Goal: Information Seeking & Learning: Learn about a topic

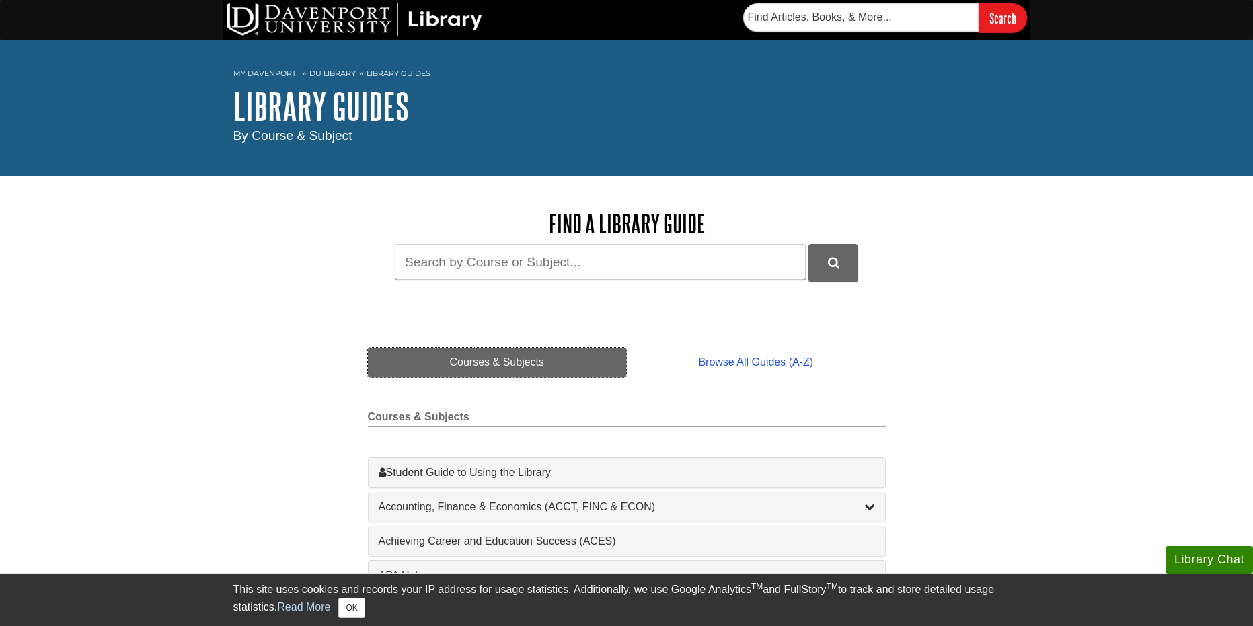
click at [506, 355] on link "Courses & Subjects" at bounding box center [497, 363] width 259 height 30
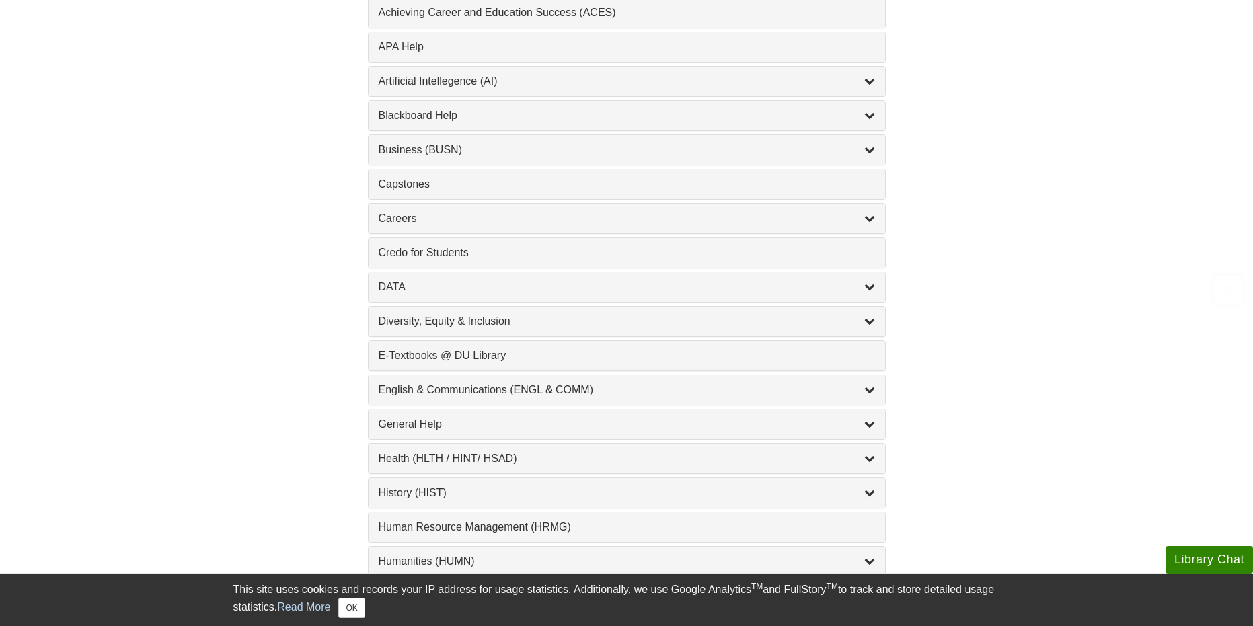
scroll to position [538, 0]
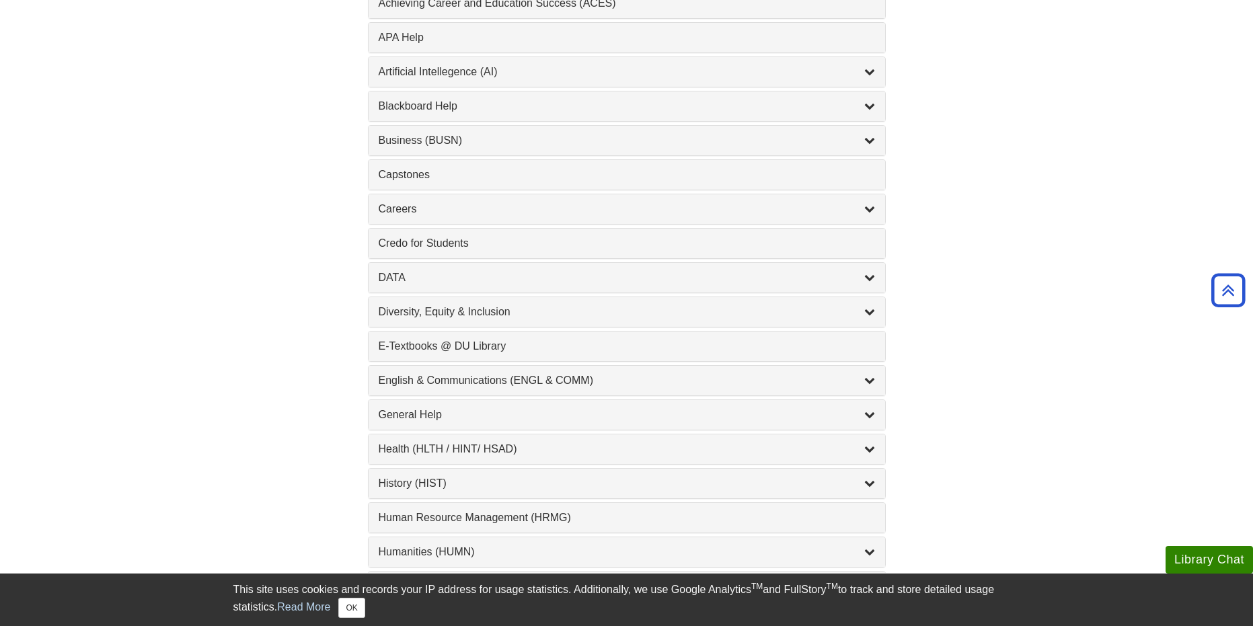
click at [490, 62] on div "Artificial Intellegence (AI) , 2 guides" at bounding box center [627, 72] width 516 height 30
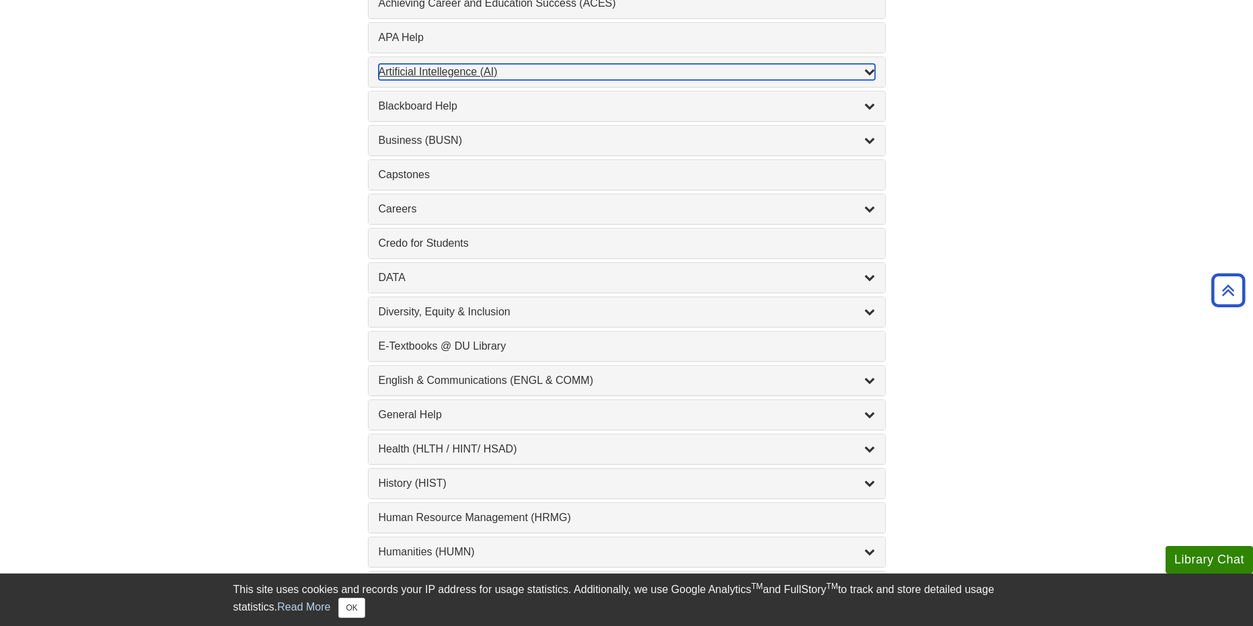
click at [695, 79] on div "Artificial Intellegence (AI) , 2 guides" at bounding box center [627, 72] width 496 height 16
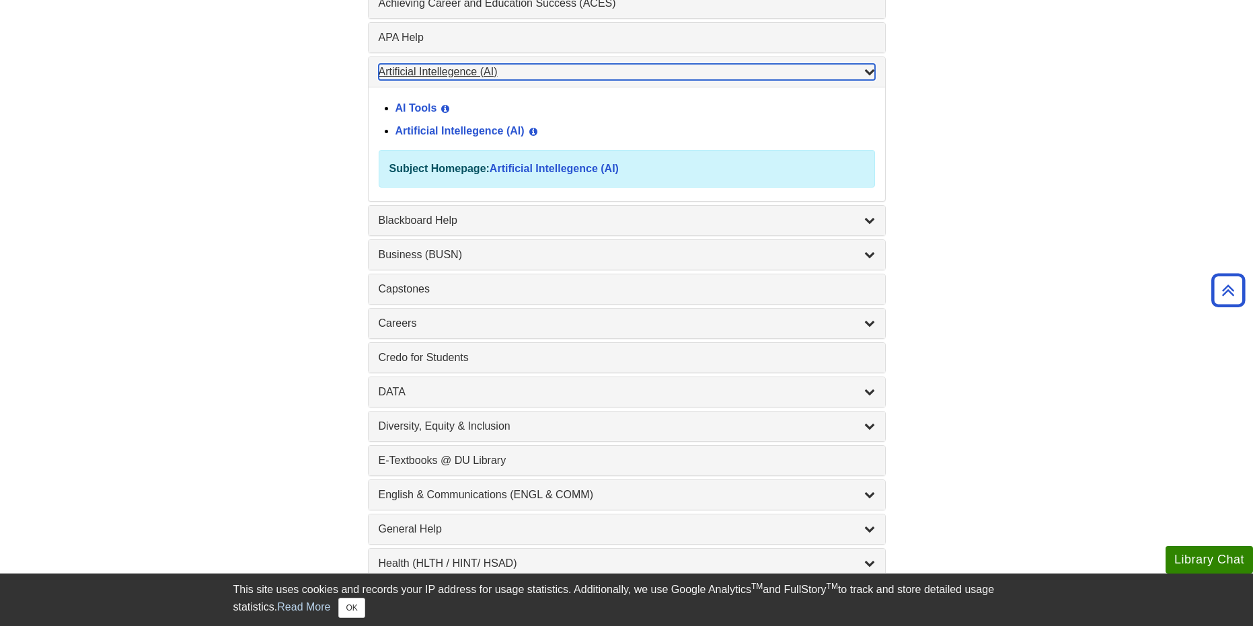
click at [822, 77] on div "Artificial Intellegence (AI) , 2 guides" at bounding box center [627, 72] width 496 height 16
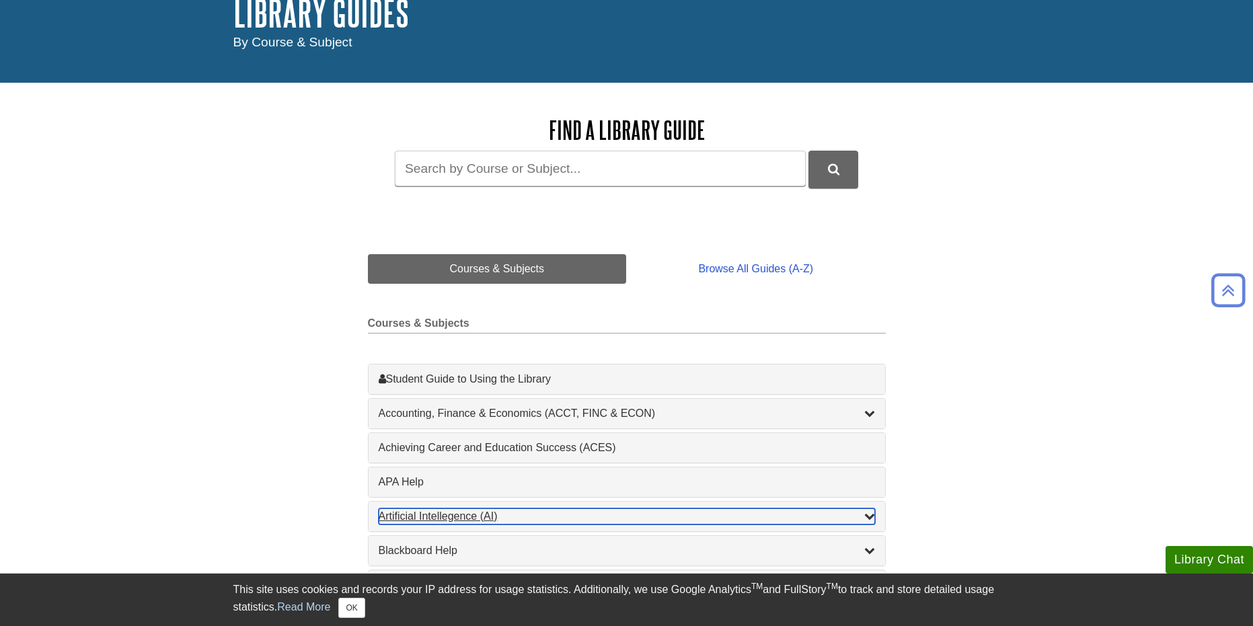
scroll to position [0, 0]
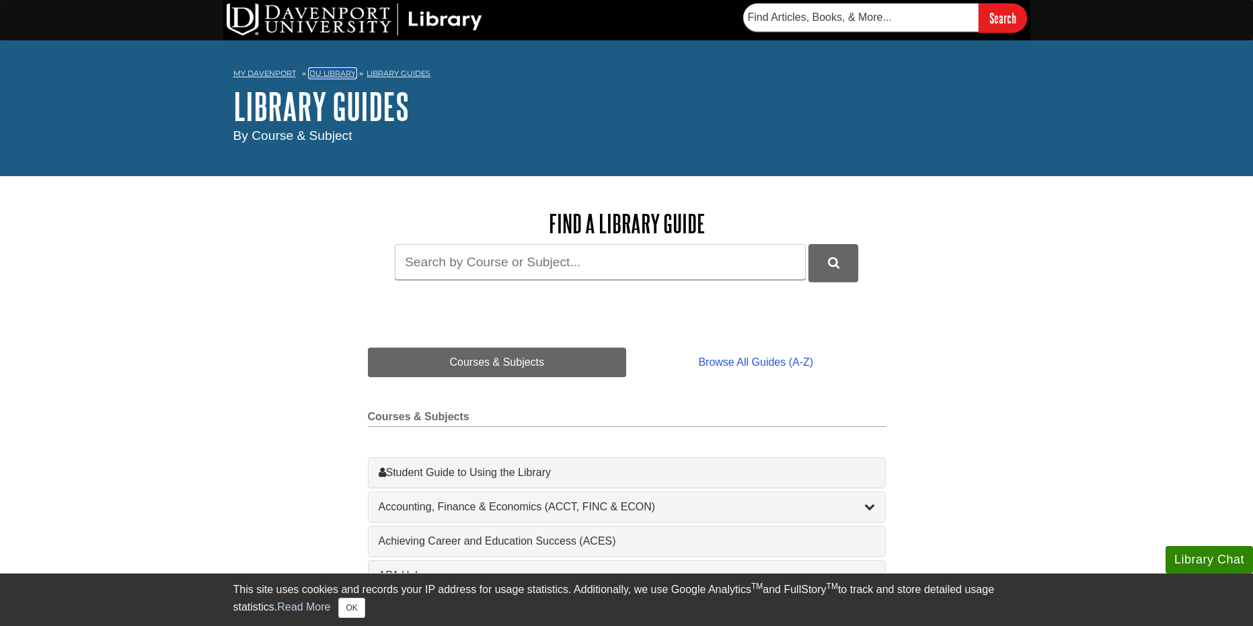
click at [340, 71] on link "DU Library" at bounding box center [332, 73] width 46 height 9
click at [449, 276] on input "Guide Search Terms" at bounding box center [600, 262] width 411 height 36
type input "statistica"
click at [808, 244] on button "DU Library Guides Search" at bounding box center [833, 262] width 50 height 37
drag, startPoint x: 728, startPoint y: 266, endPoint x: -28, endPoint y: 212, distance: 757.8
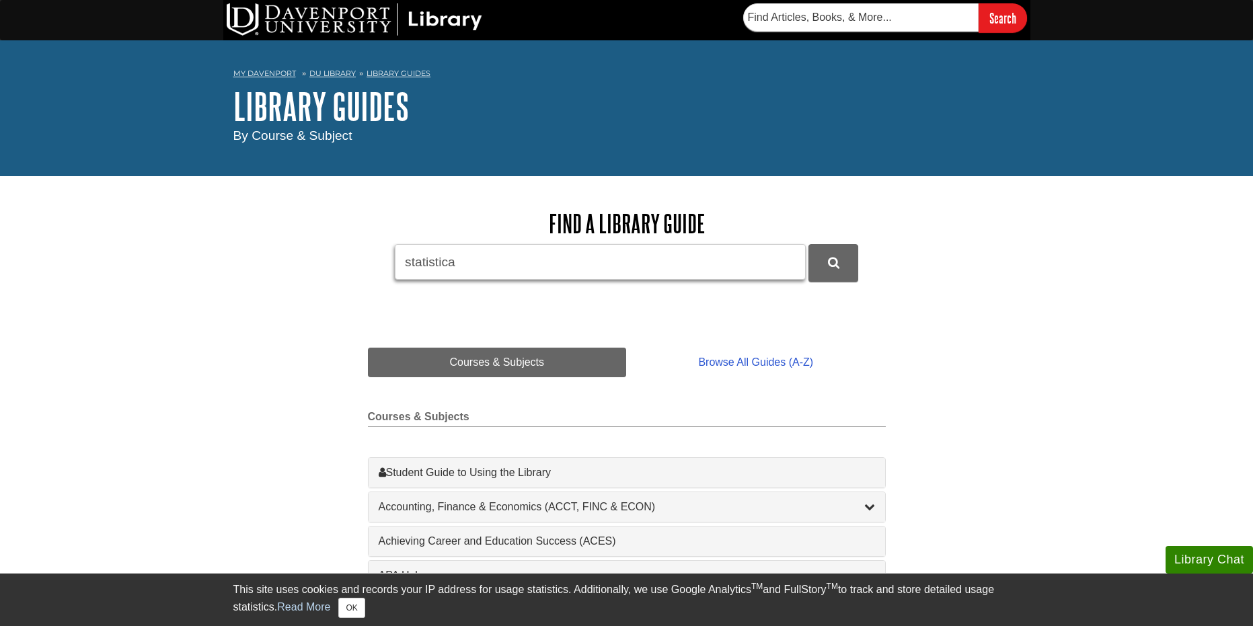
type input "mktg"
click at [808, 244] on button "DU Library Guides Search" at bounding box center [833, 262] width 50 height 37
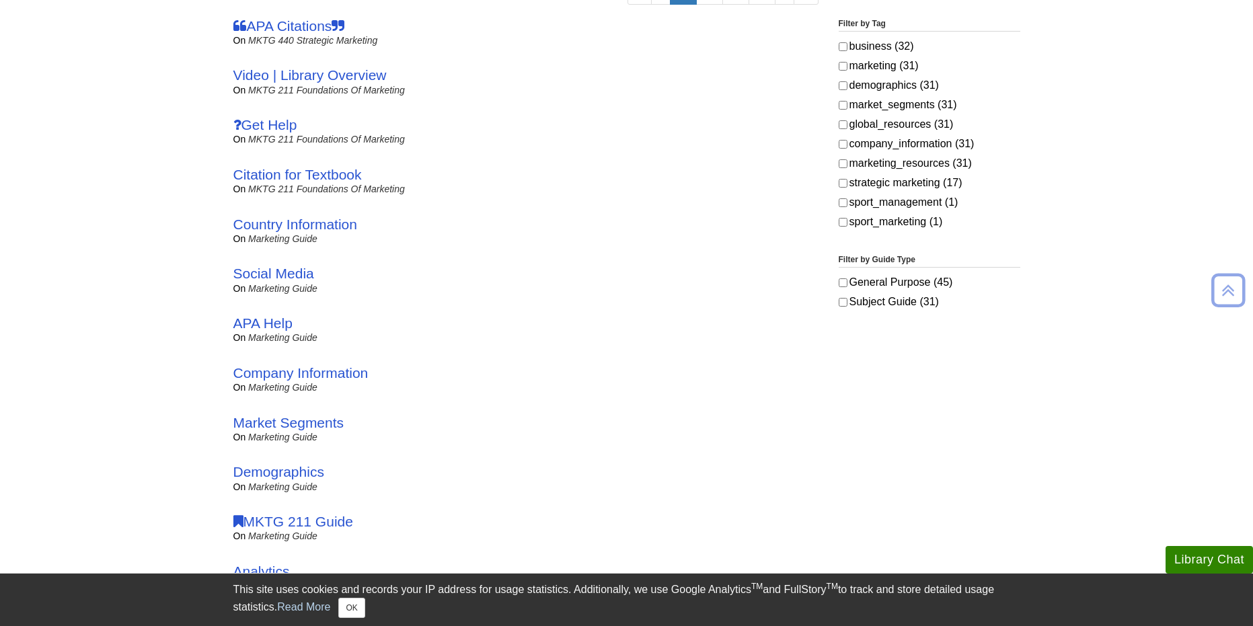
scroll to position [471, 0]
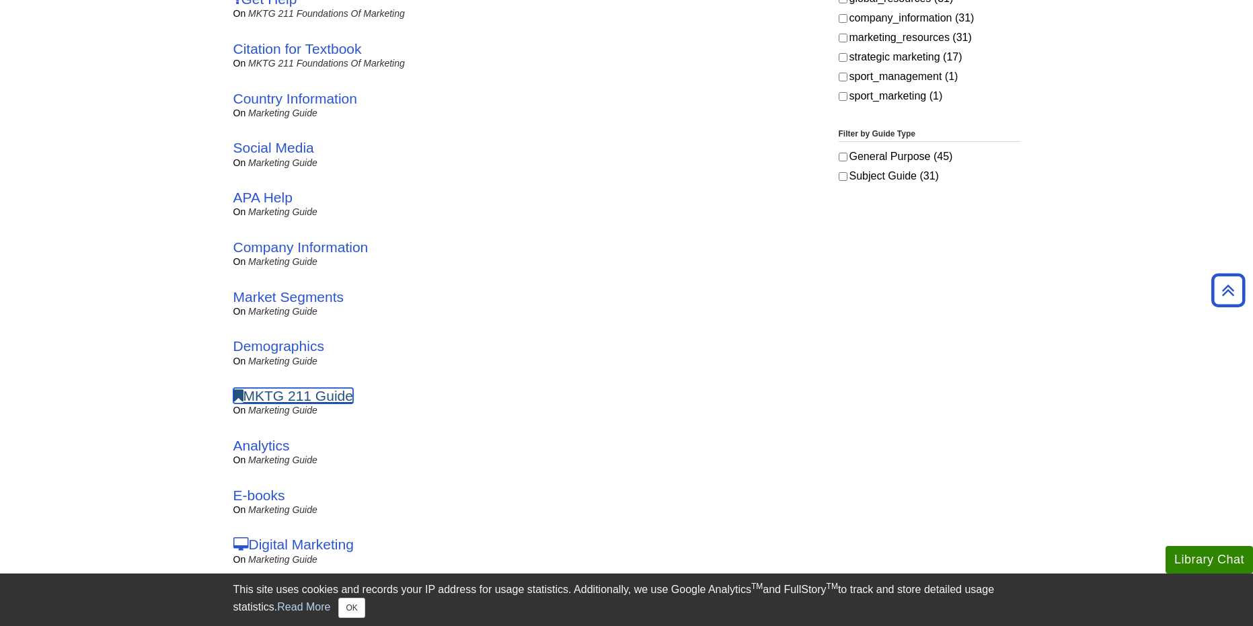
click at [323, 392] on link "MKTG 211 Guide" at bounding box center [293, 395] width 120 height 15
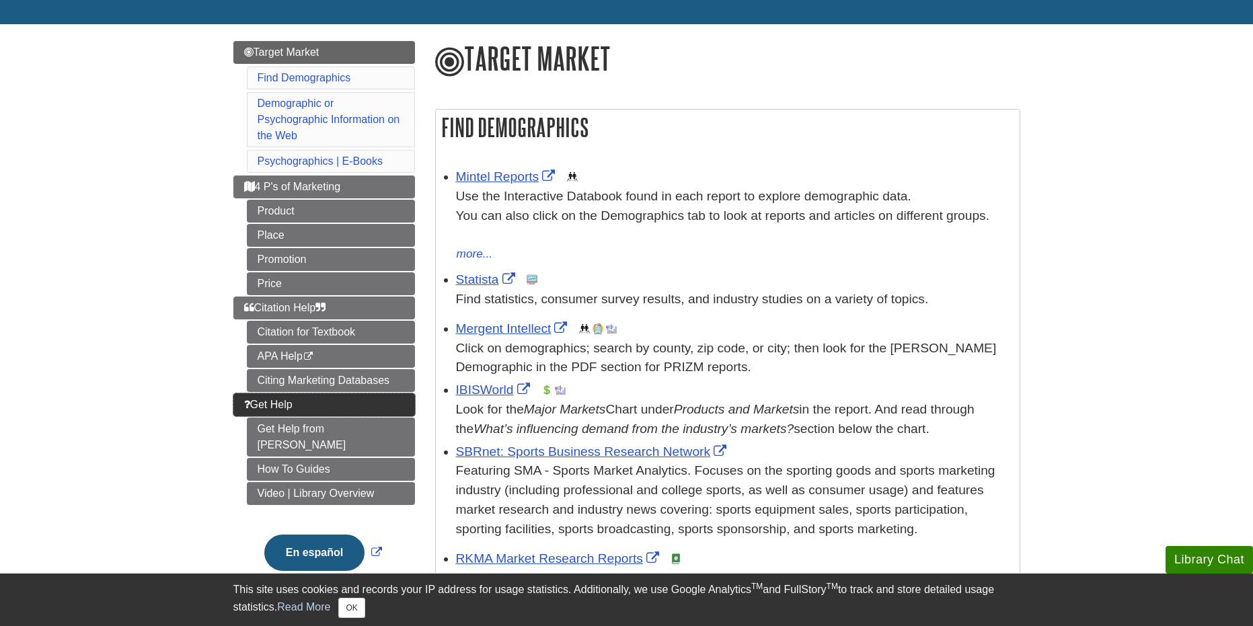
scroll to position [134, 0]
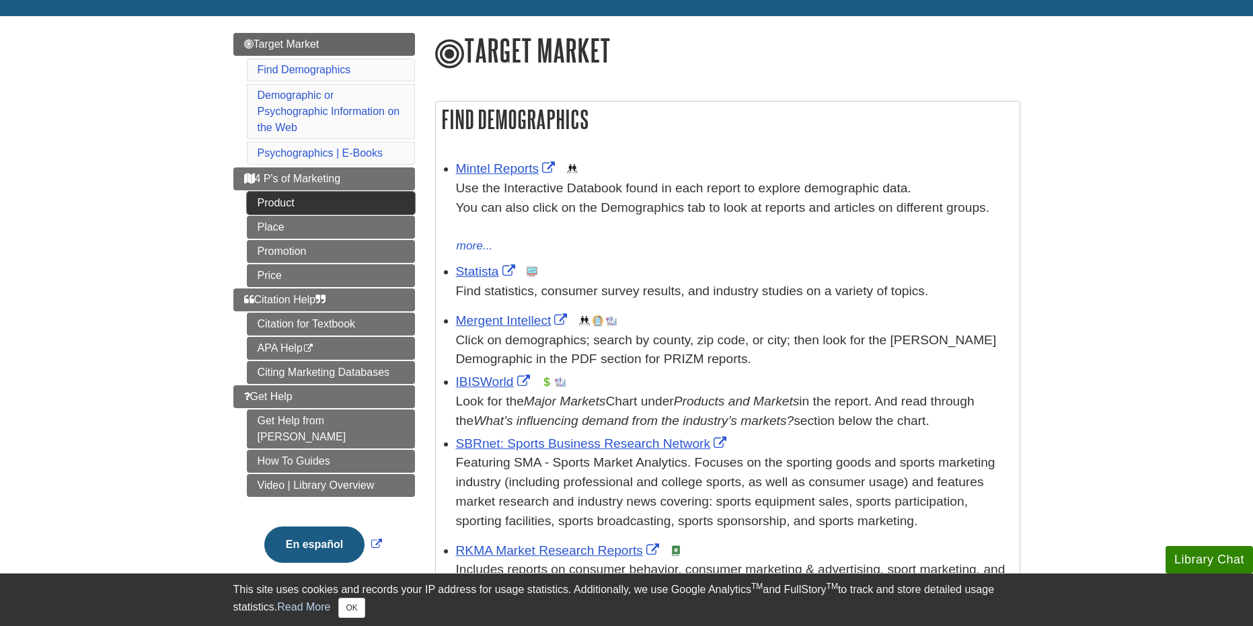
click at [290, 212] on link "Product" at bounding box center [331, 203] width 168 height 23
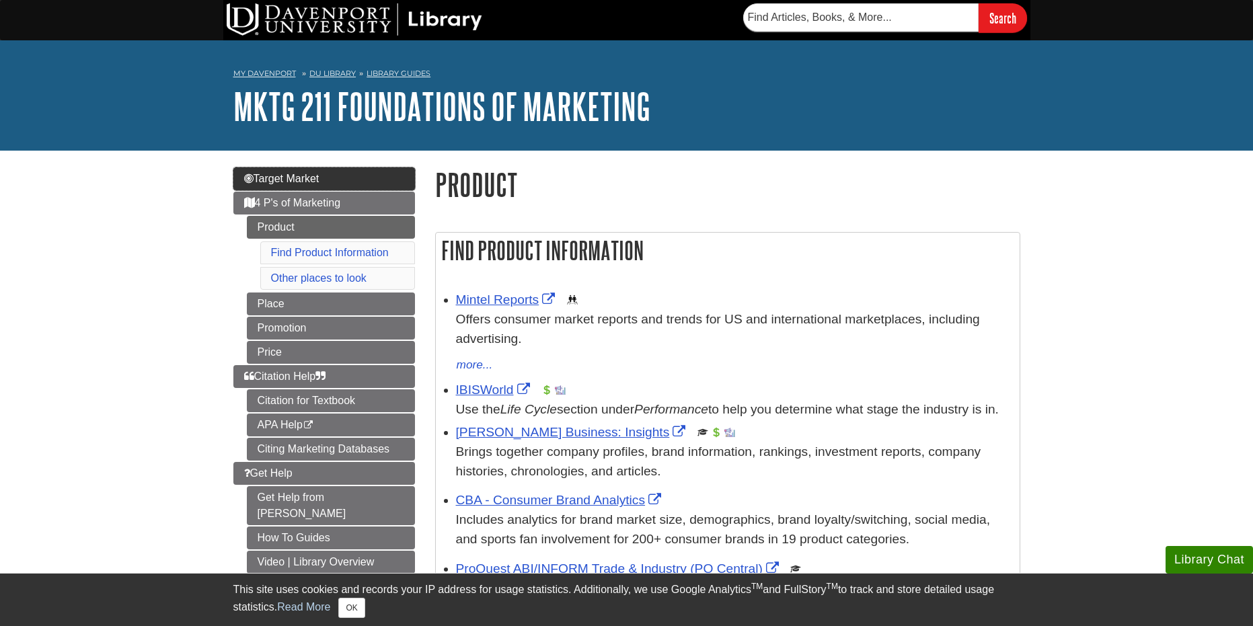
click at [298, 179] on span "Target Market" at bounding box center [281, 178] width 75 height 11
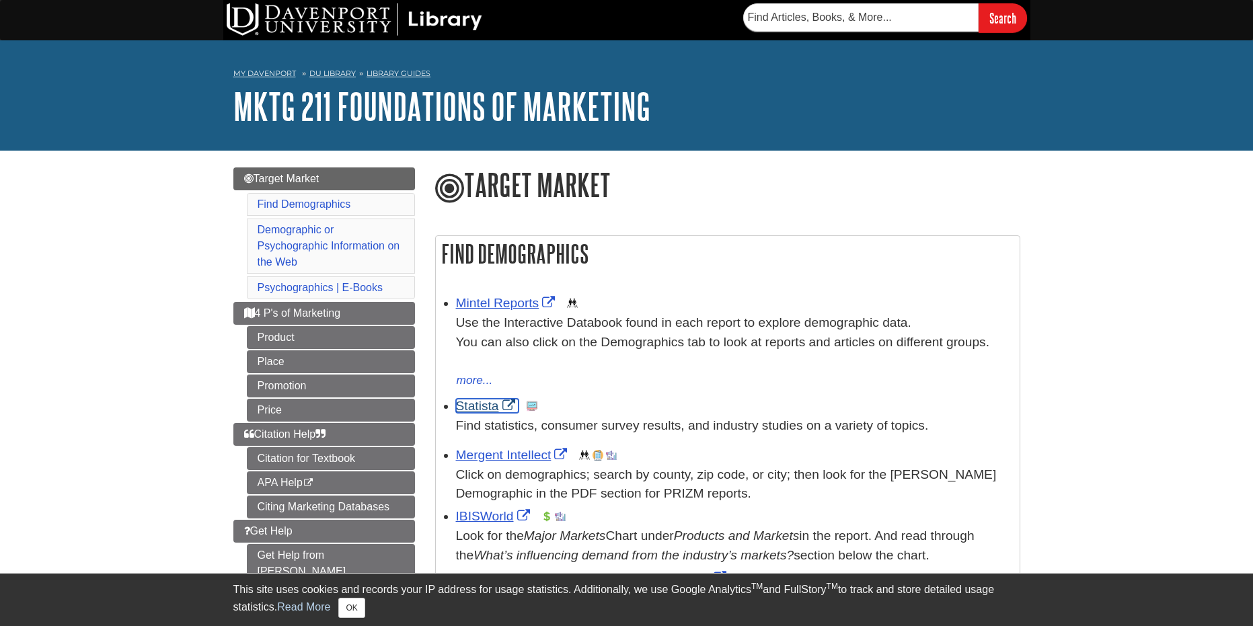
click at [479, 403] on link "Statista" at bounding box center [487, 406] width 63 height 14
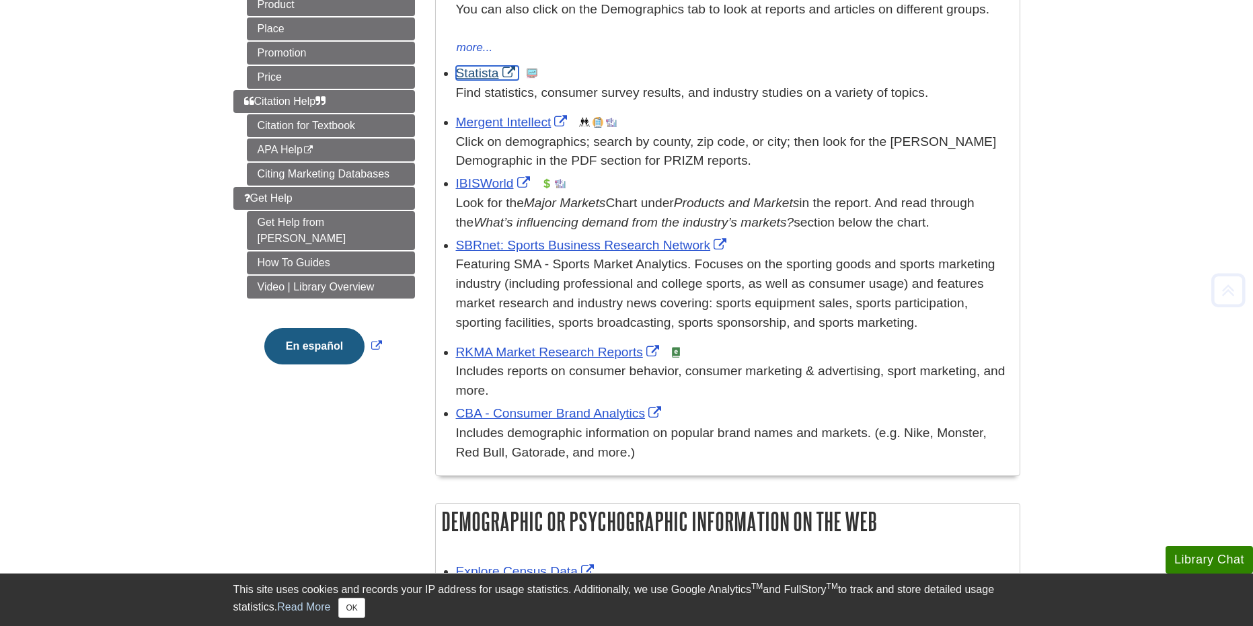
scroll to position [336, 0]
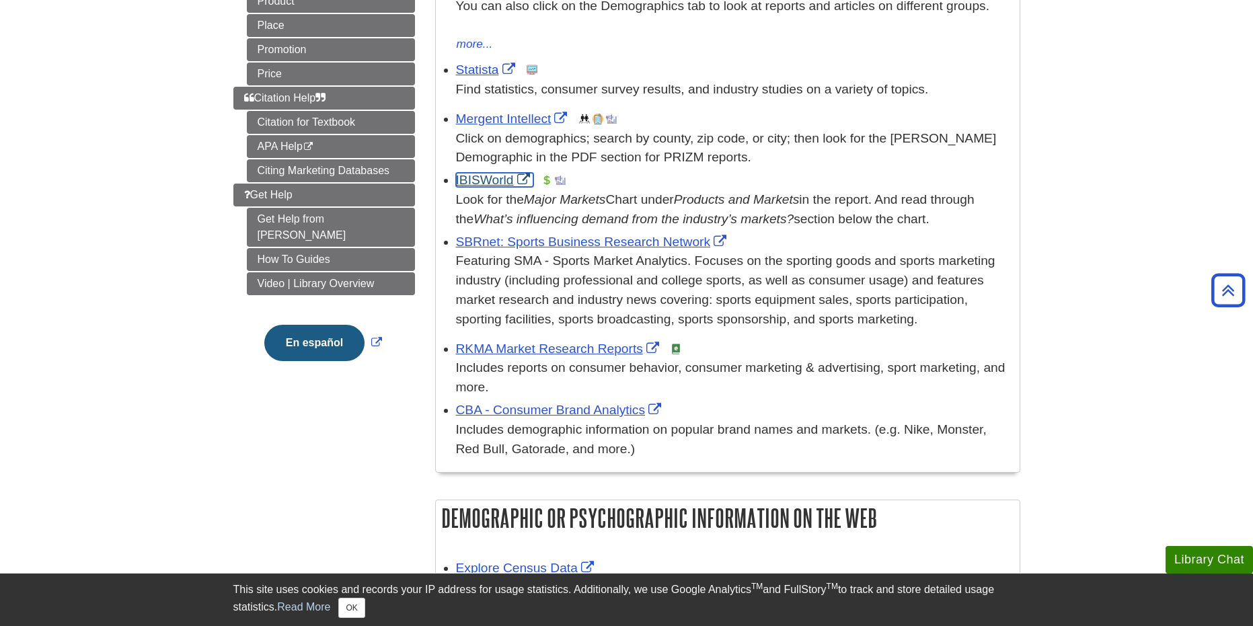
click at [486, 183] on link "IBISWorld" at bounding box center [494, 180] width 77 height 14
click at [586, 350] on link "RKMA Market Research Reports" at bounding box center [559, 349] width 206 height 14
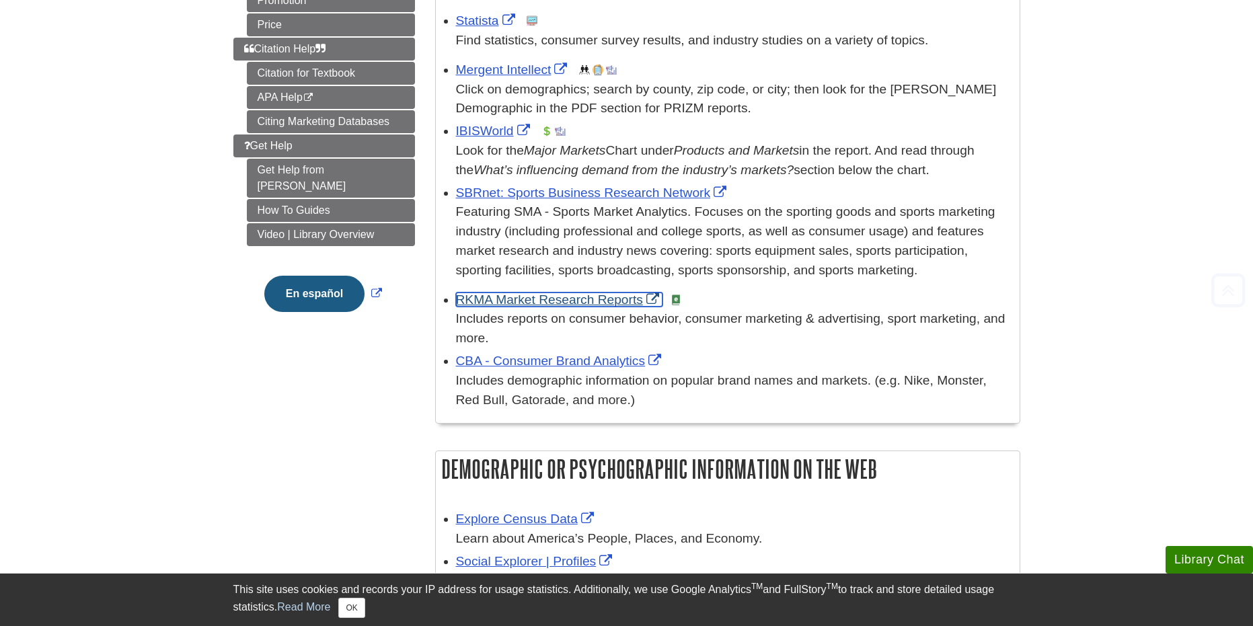
scroll to position [403, 0]
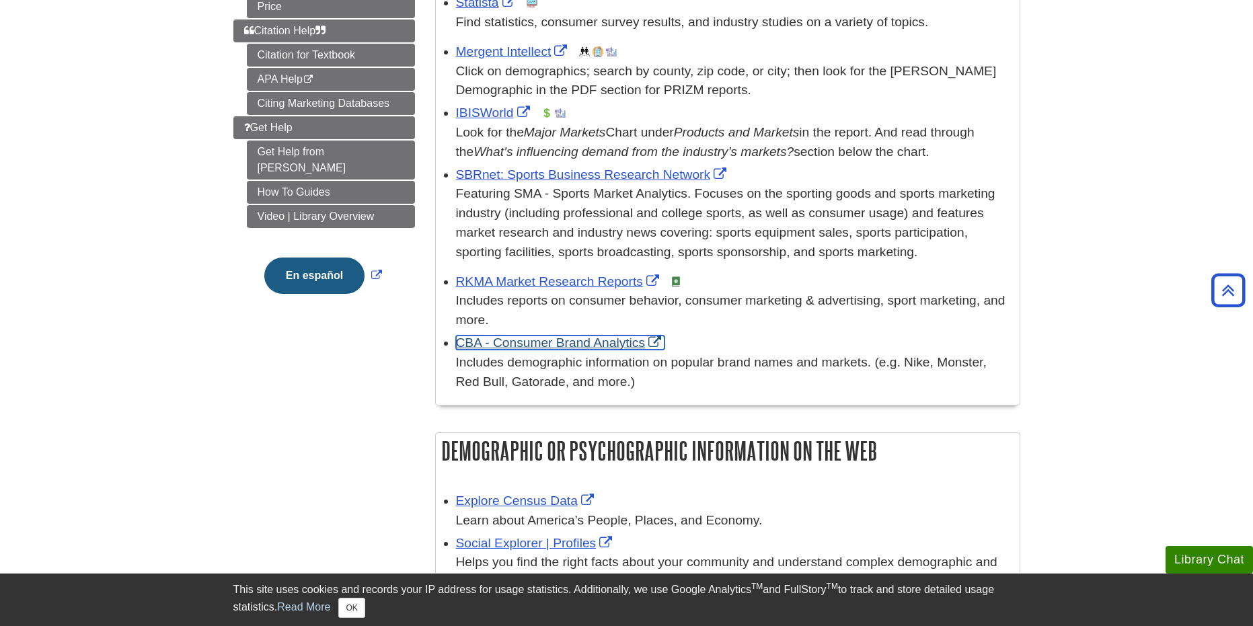
click at [579, 339] on link "CBA - Consumer Brand Analytics" at bounding box center [560, 343] width 209 height 14
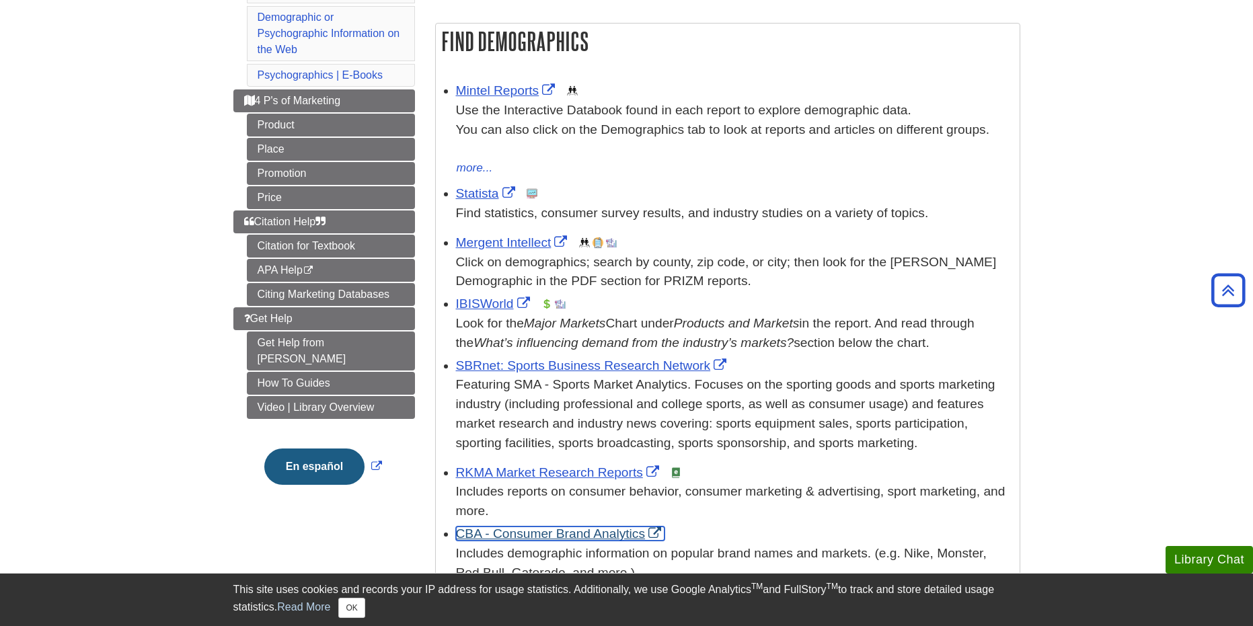
scroll to position [202, 0]
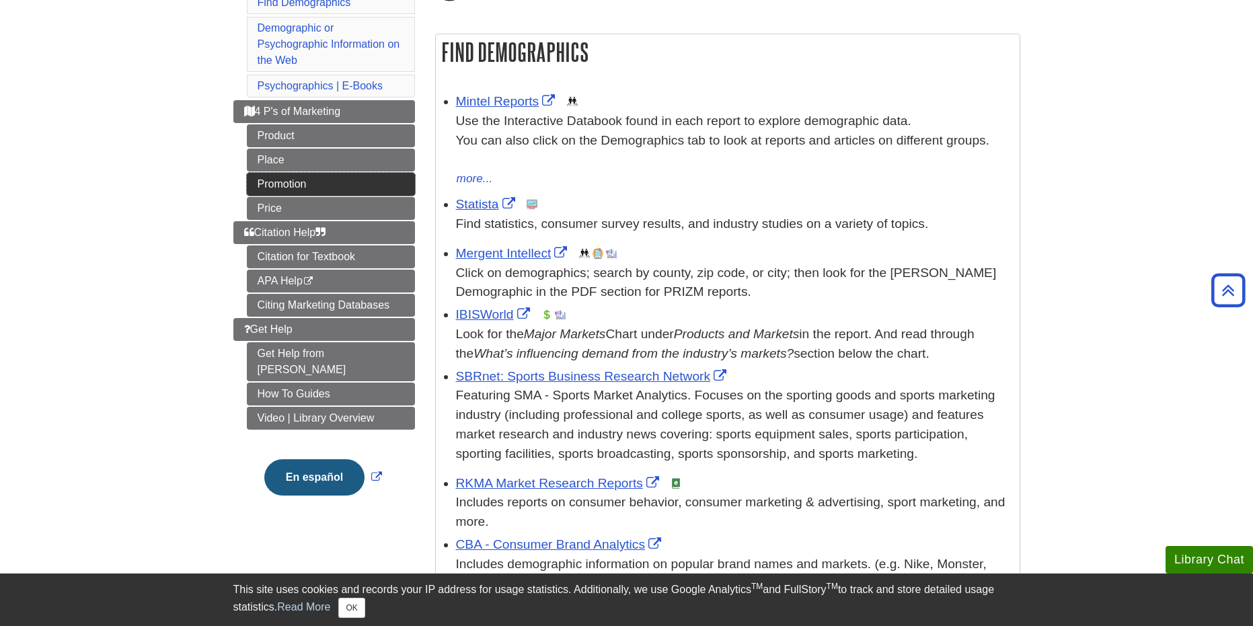
click at [351, 180] on link "Promotion" at bounding box center [331, 184] width 168 height 23
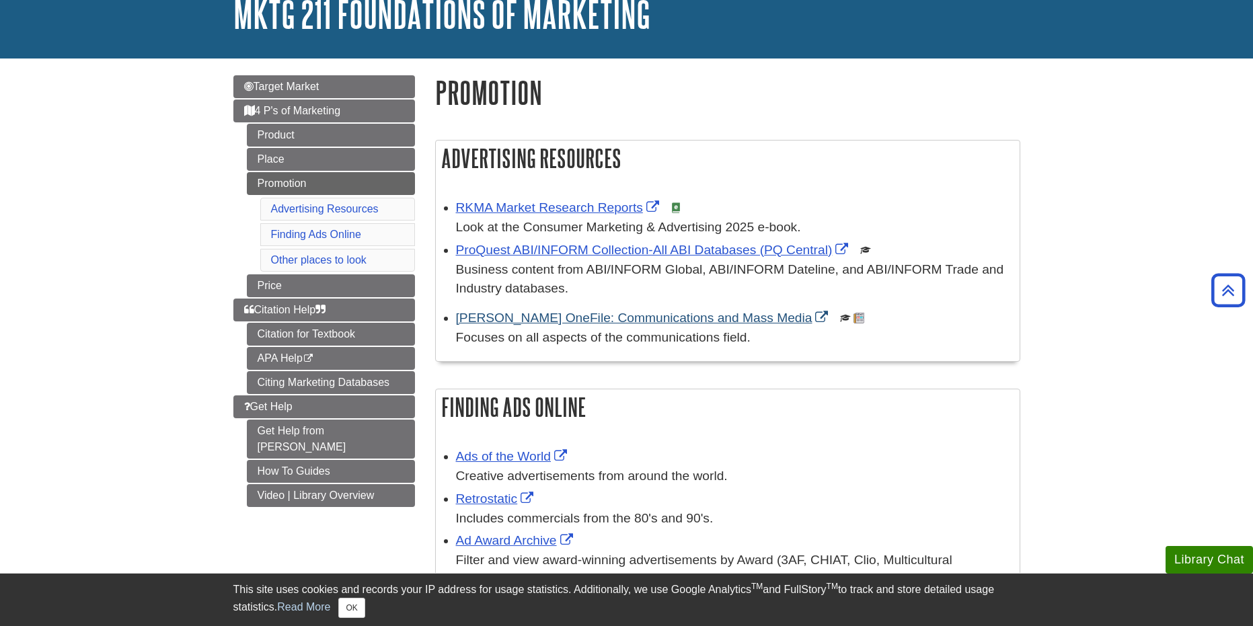
scroll to position [67, 0]
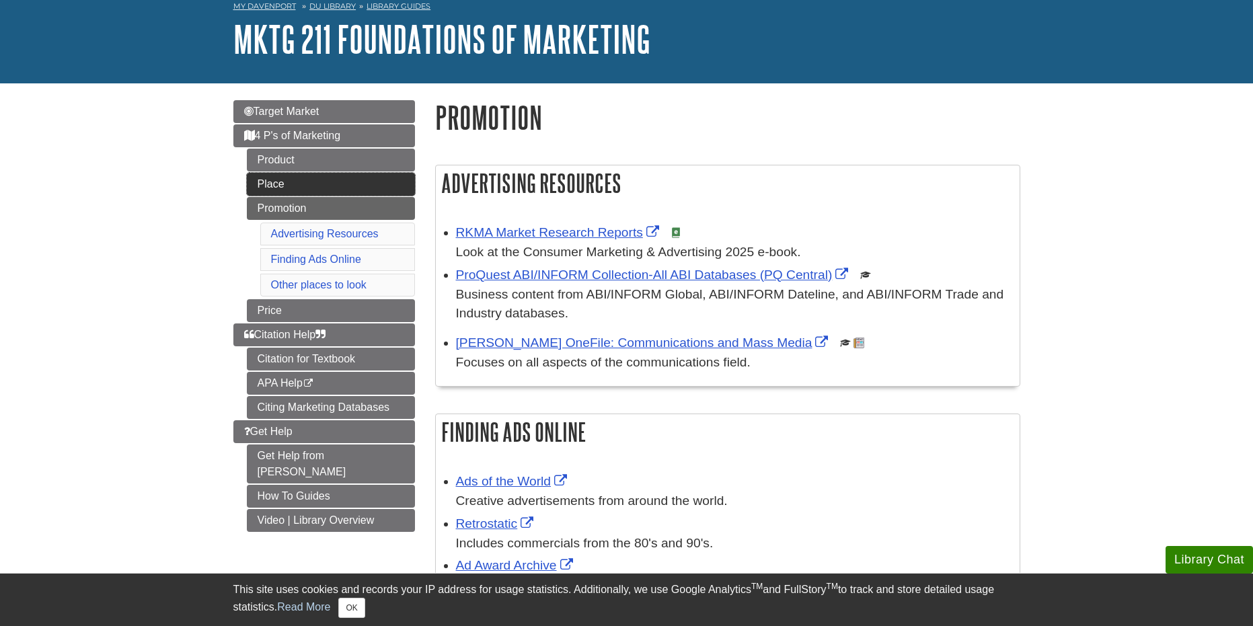
click at [351, 176] on link "Place" at bounding box center [331, 184] width 168 height 23
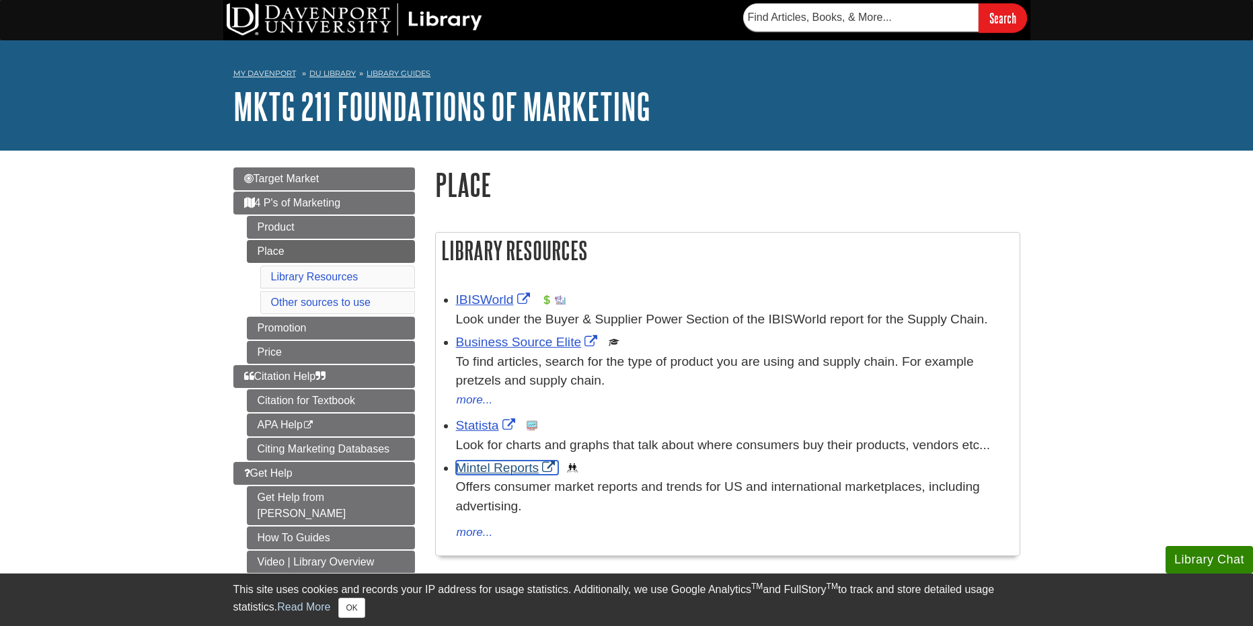
click at [514, 465] on link "Mintel Reports" at bounding box center [507, 468] width 103 height 14
